Goal: Information Seeking & Learning: Learn about a topic

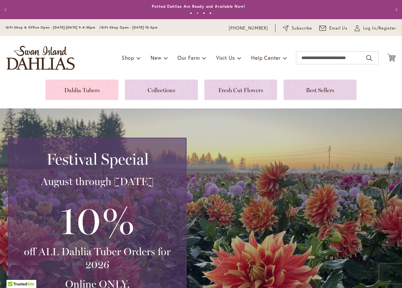
click at [78, 89] on link at bounding box center [81, 89] width 73 height 20
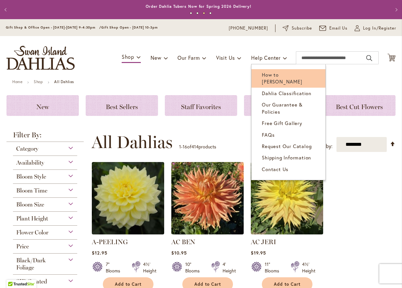
click at [275, 73] on span "How to [PERSON_NAME]" at bounding box center [282, 77] width 40 height 13
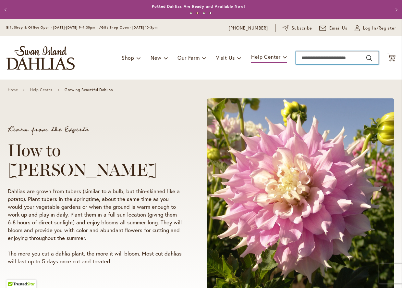
click at [310, 58] on input "Search" at bounding box center [337, 57] width 83 height 13
type input "**********"
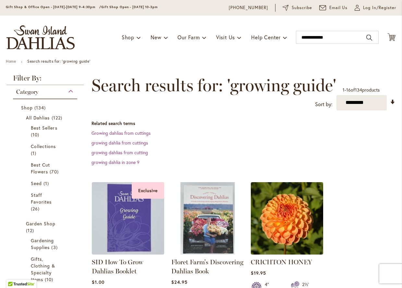
scroll to position [41, 0]
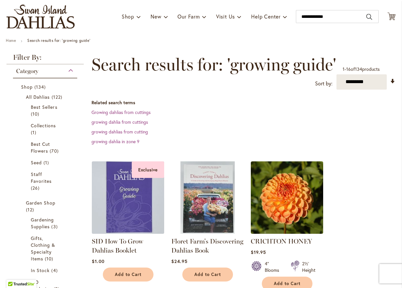
click at [134, 201] on img at bounding box center [128, 197] width 76 height 76
